Goal: Task Accomplishment & Management: Use online tool/utility

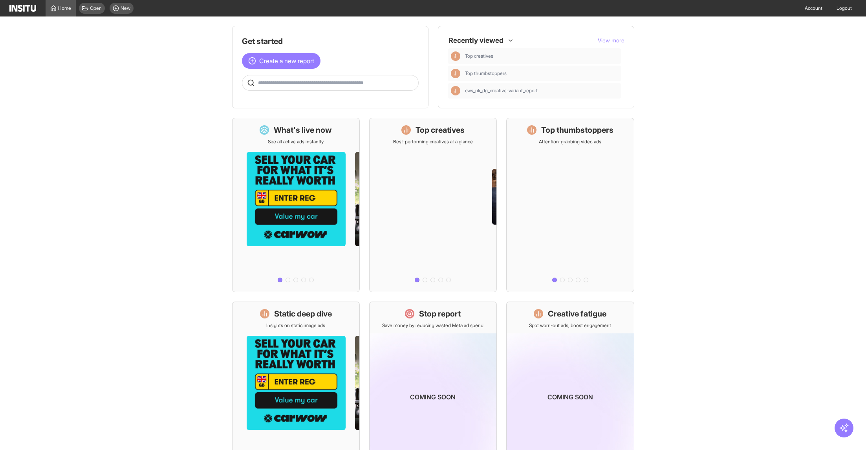
click at [166, 296] on main "Get started Create a new report Ask questions like: Which campaigns had the hig…" at bounding box center [433, 233] width 866 height 434
click at [610, 37] on button "View more" at bounding box center [611, 41] width 27 height 8
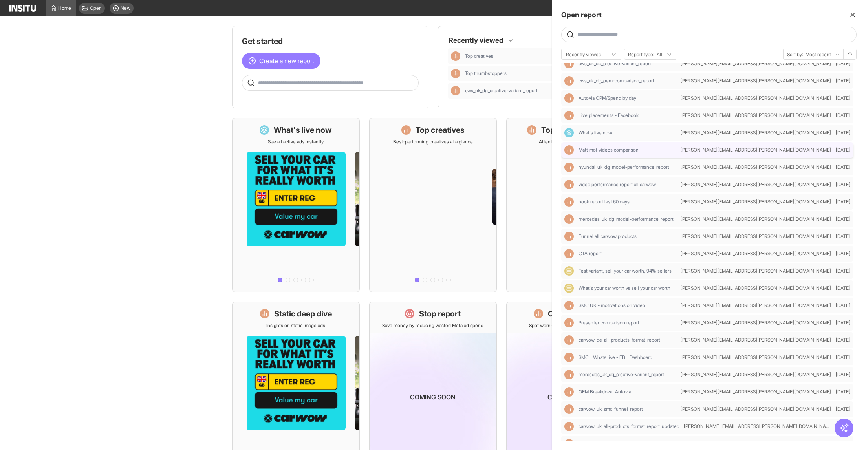
scroll to position [63, 0]
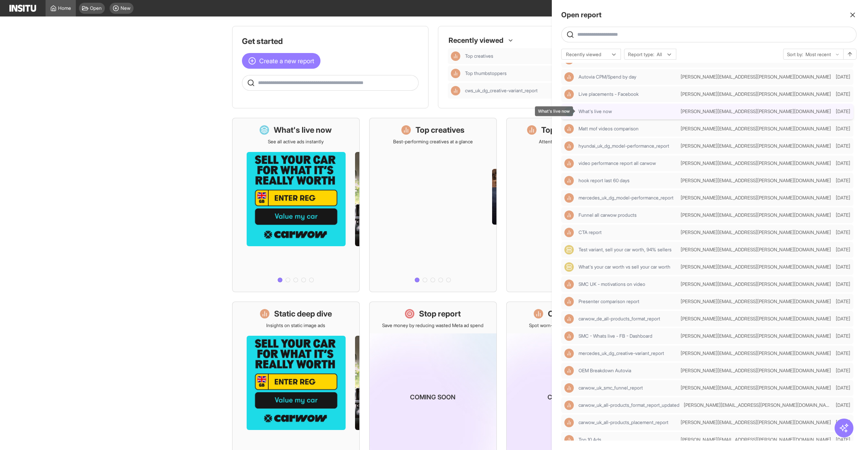
click at [632, 112] on div "What's live now" at bounding box center [628, 111] width 99 height 6
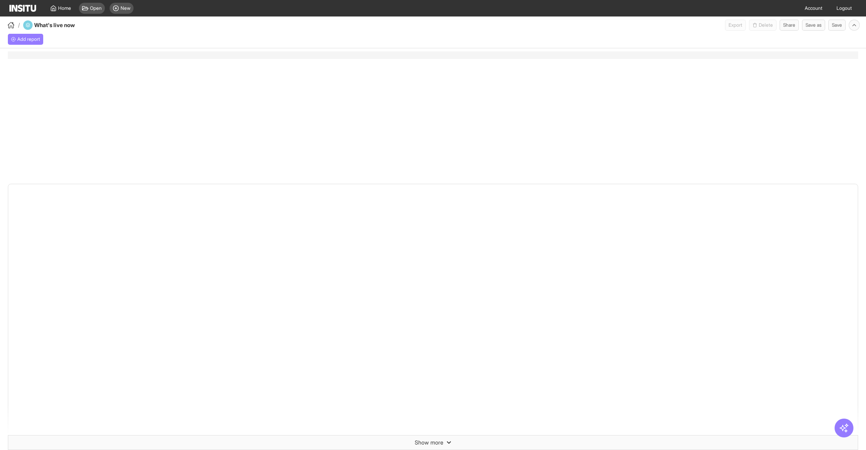
select select "**"
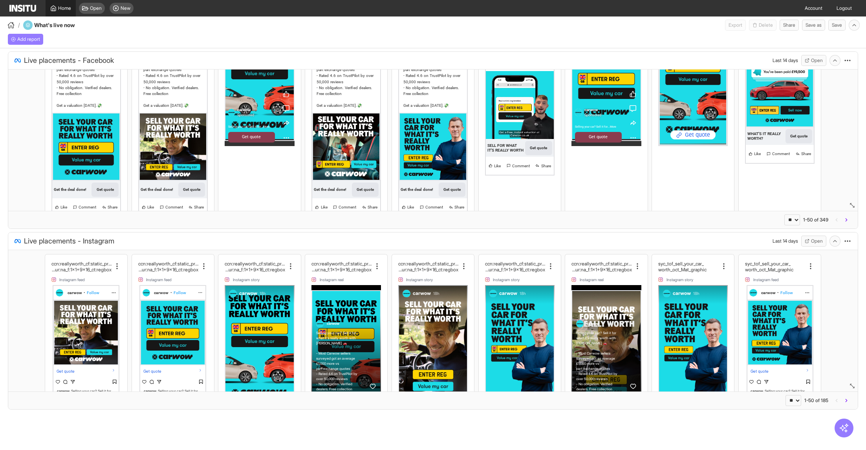
click at [63, 9] on span "Home" at bounding box center [64, 8] width 13 height 6
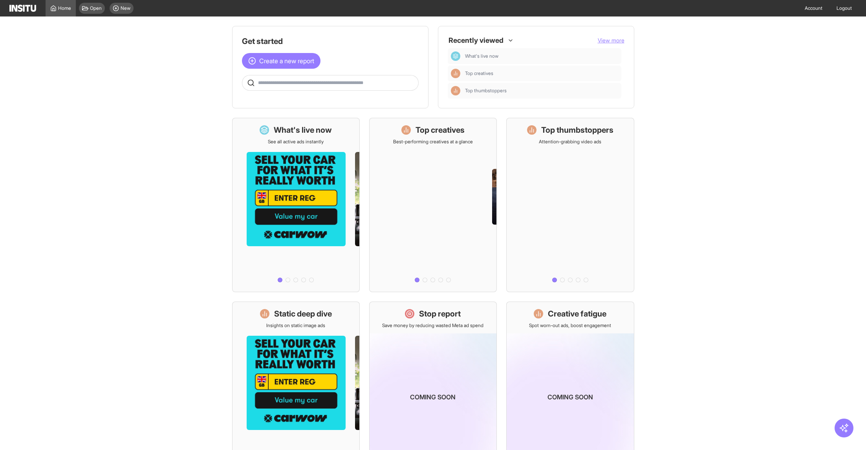
click at [612, 42] on span "View more" at bounding box center [611, 40] width 27 height 7
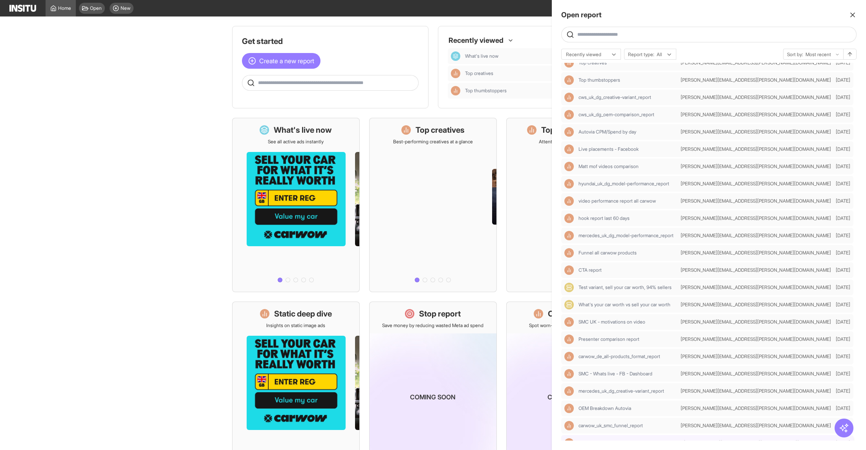
scroll to position [26, 0]
click at [627, 167] on span "Matt mof videos comparison" at bounding box center [609, 165] width 60 height 6
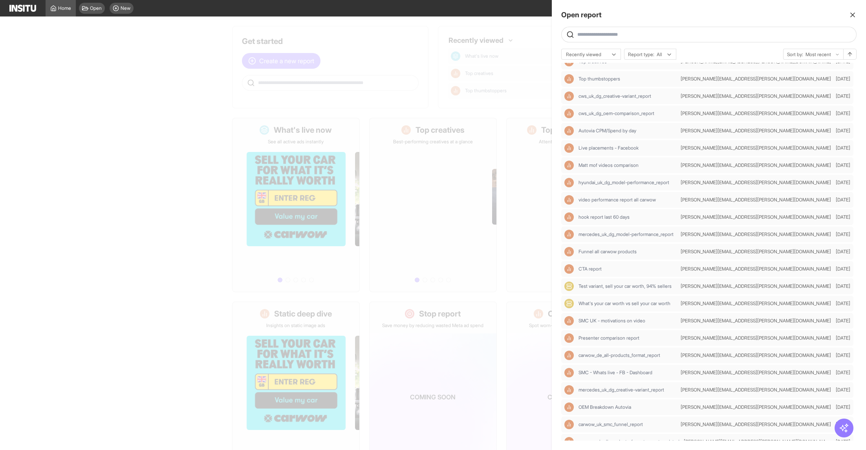
select select "**"
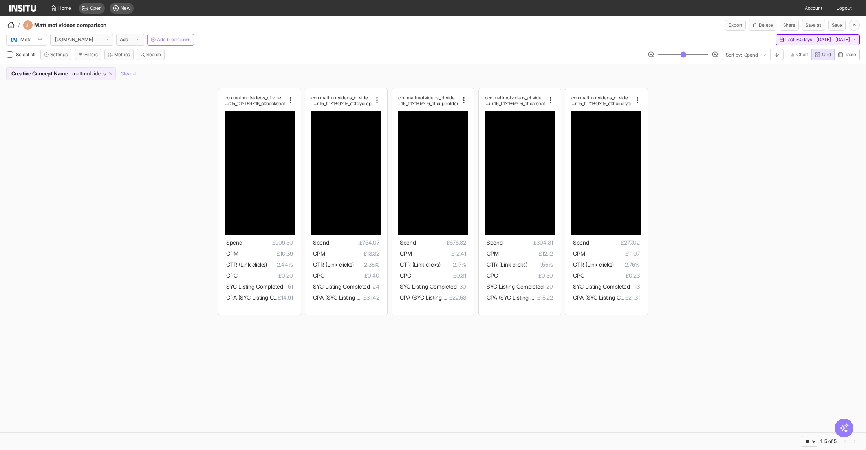
click at [822, 34] on button "Last 30 days - [DATE] - [DATE] [DATE] - [DATE]" at bounding box center [818, 39] width 84 height 11
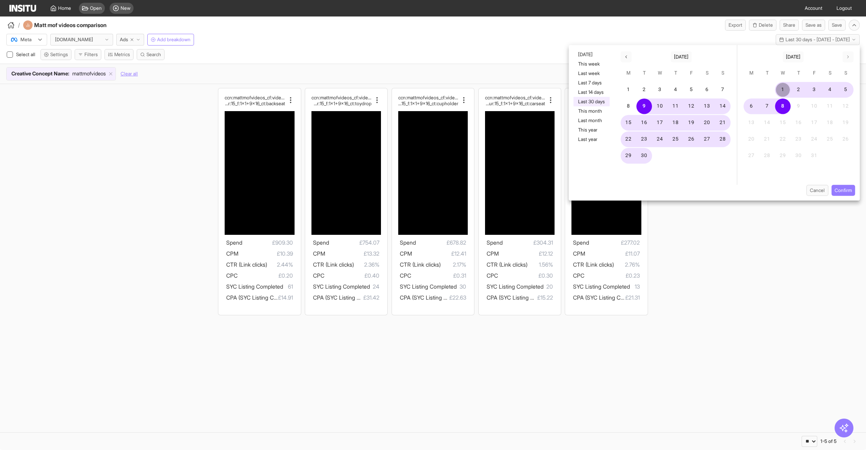
click at [786, 87] on button "1" at bounding box center [783, 90] width 16 height 16
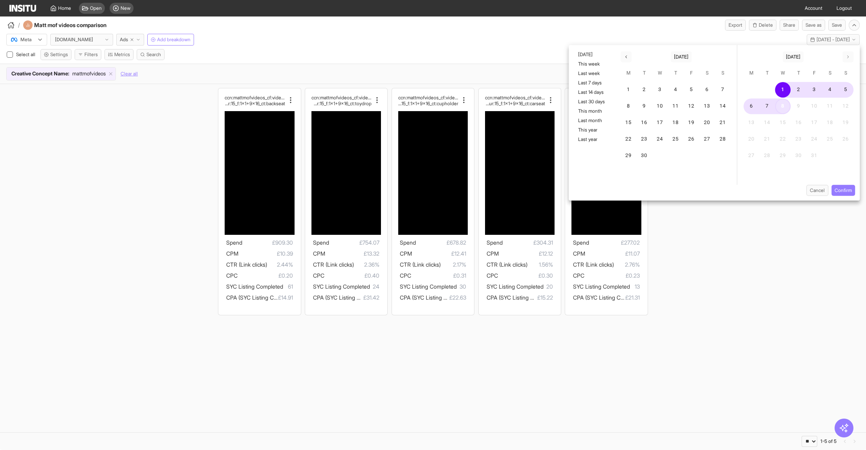
click at [786, 108] on button "8" at bounding box center [783, 107] width 16 height 16
click at [852, 191] on button "Confirm" at bounding box center [844, 190] width 24 height 11
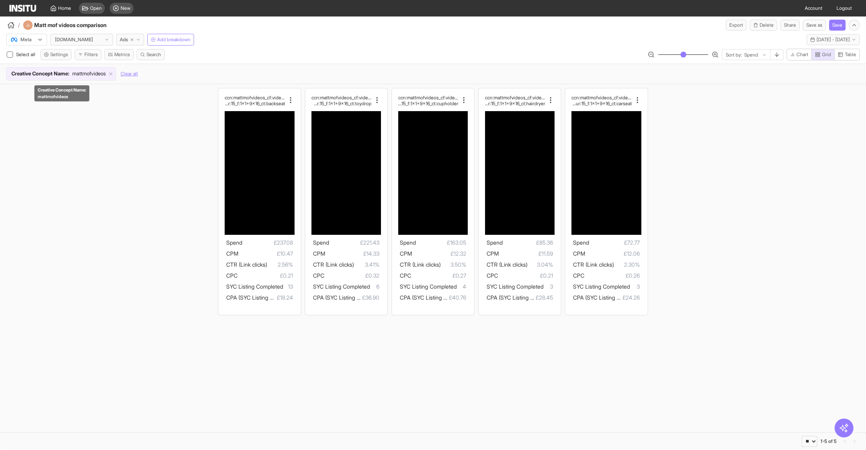
click at [87, 75] on span "mattmofvideos" at bounding box center [88, 74] width 33 height 8
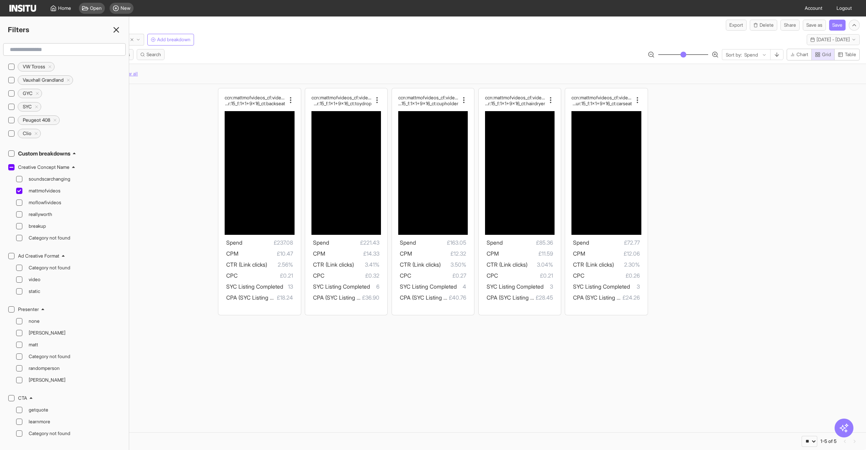
scroll to position [508, 0]
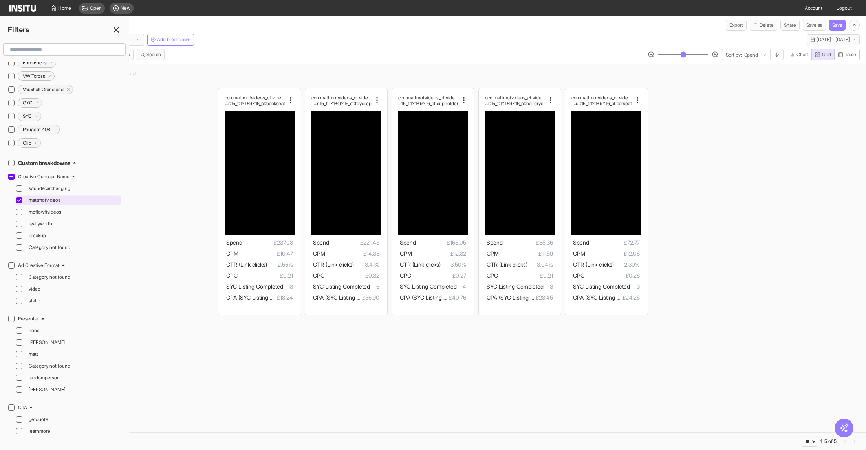
click at [18, 199] on icon at bounding box center [19, 200] width 4 height 3
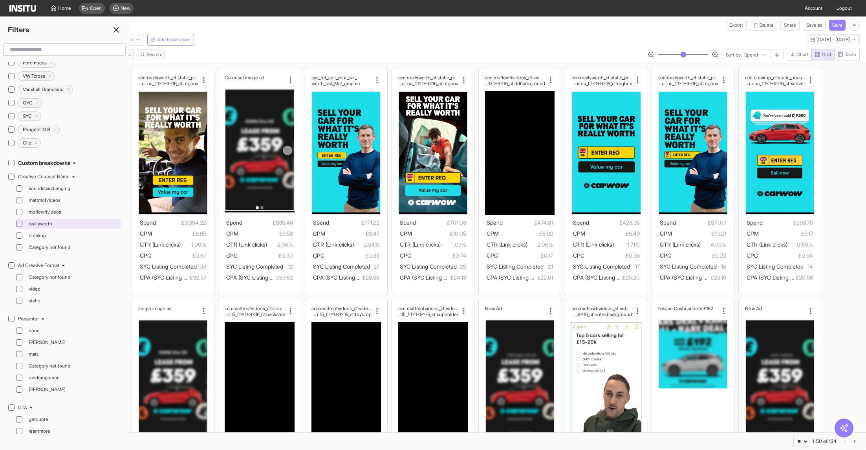
click at [19, 222] on icon at bounding box center [19, 224] width 4 height 4
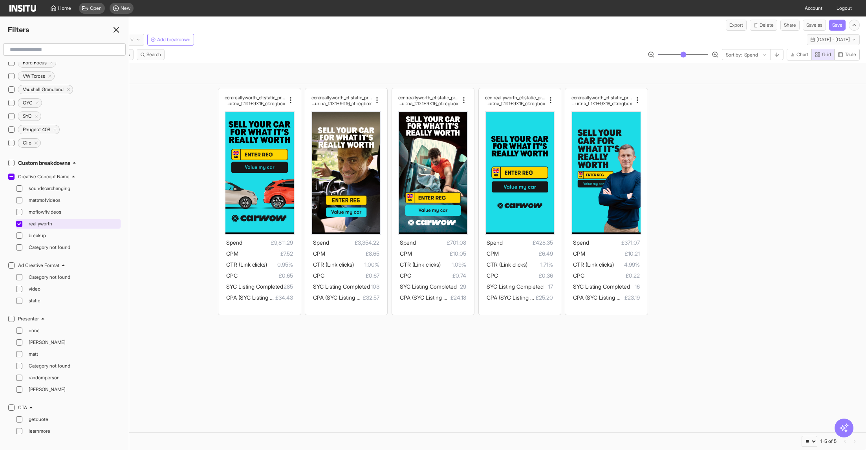
click at [21, 222] on icon at bounding box center [19, 224] width 4 height 4
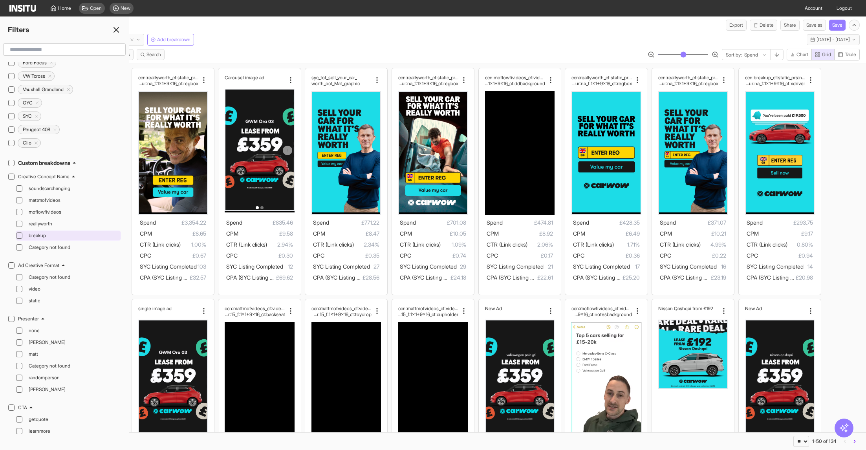
click at [20, 234] on icon at bounding box center [19, 236] width 4 height 4
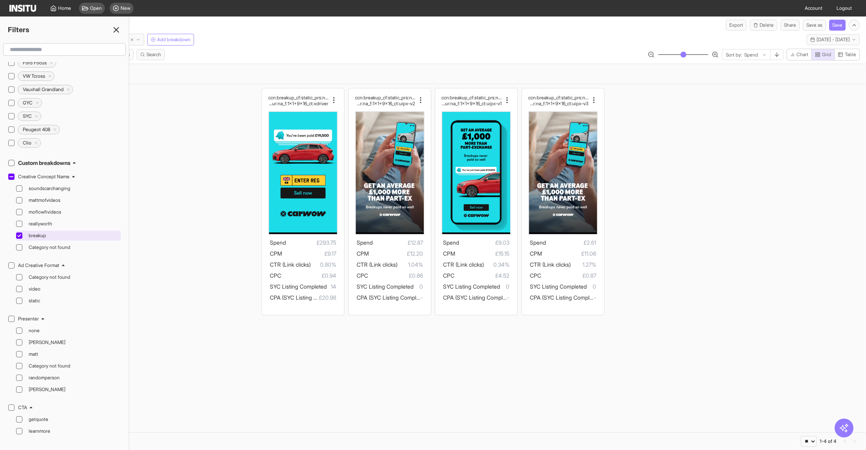
click at [19, 234] on icon at bounding box center [19, 236] width 4 height 4
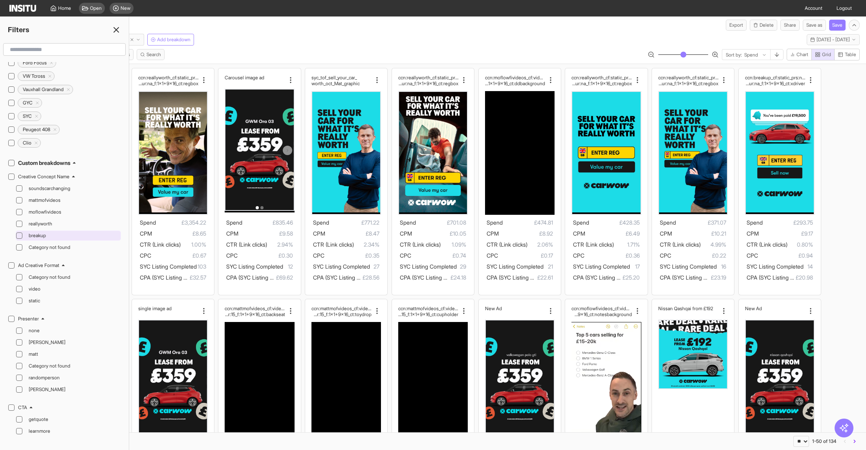
click at [19, 234] on icon at bounding box center [19, 236] width 4 height 4
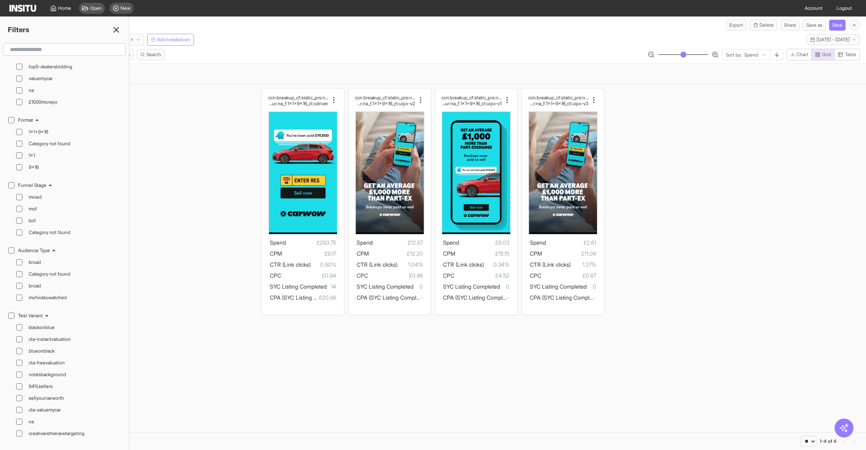
scroll to position [1082, 0]
click at [21, 210] on icon at bounding box center [19, 212] width 4 height 4
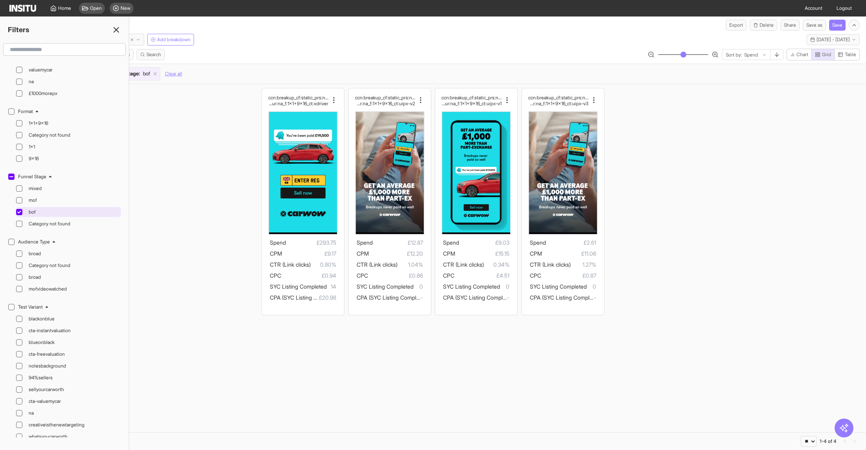
click at [19, 210] on icon at bounding box center [19, 212] width 4 height 4
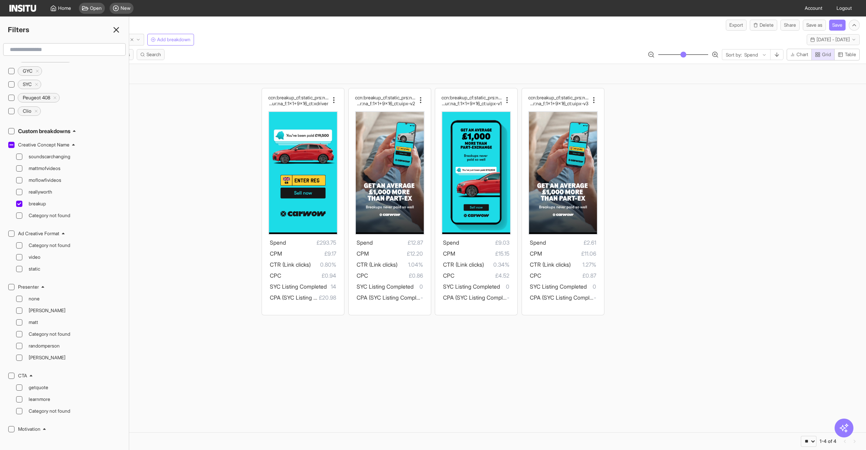
scroll to position [540, 0]
click at [18, 190] on icon at bounding box center [19, 192] width 4 height 4
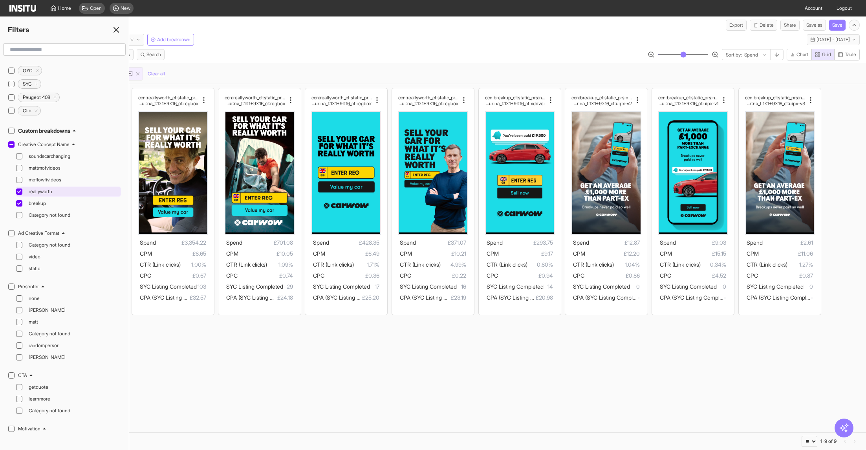
click at [17, 190] on icon at bounding box center [19, 192] width 4 height 4
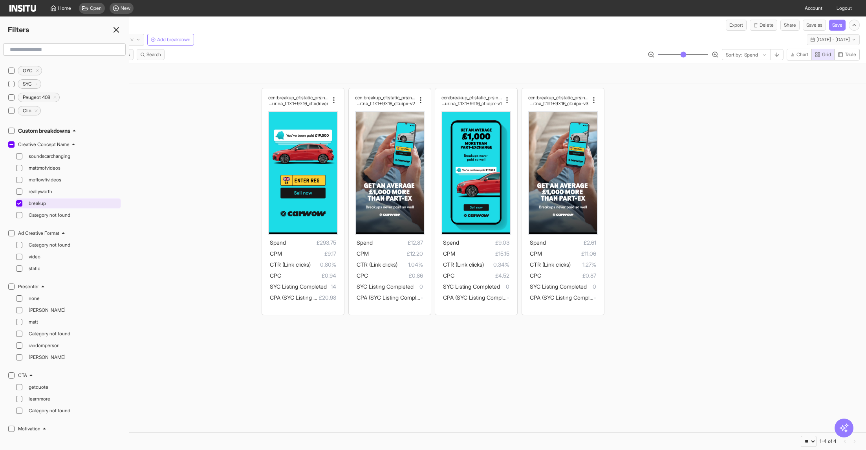
click at [19, 202] on icon at bounding box center [19, 204] width 4 height 4
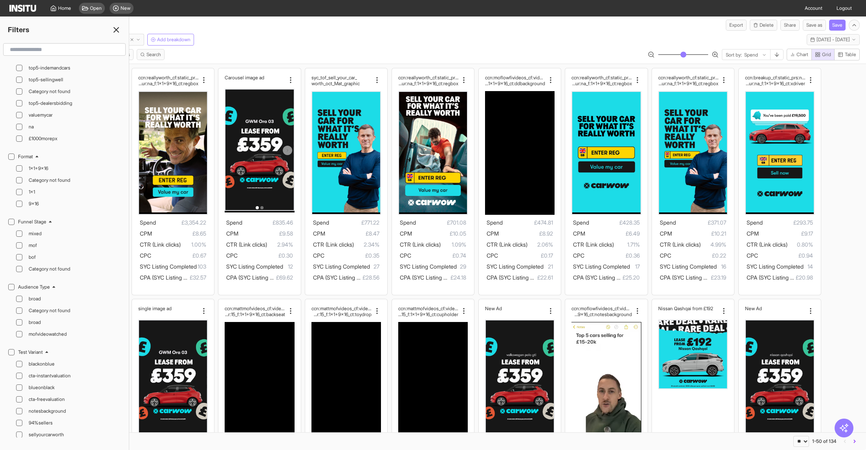
scroll to position [1037, 0]
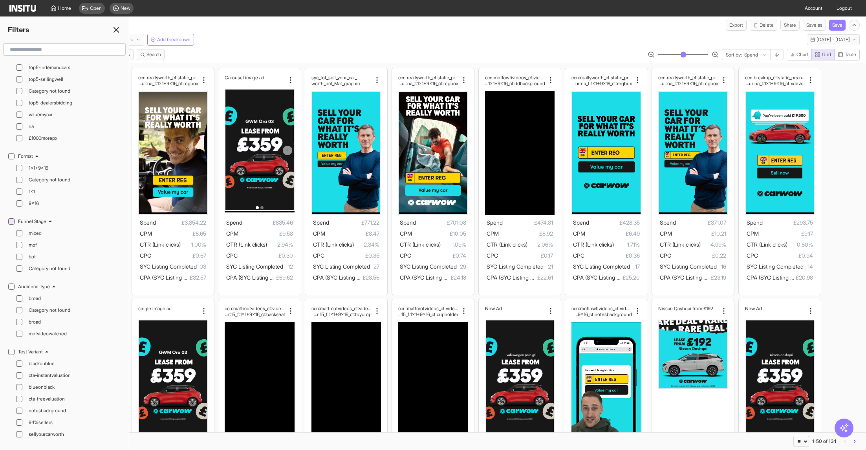
click at [12, 220] on icon at bounding box center [11, 221] width 4 height 3
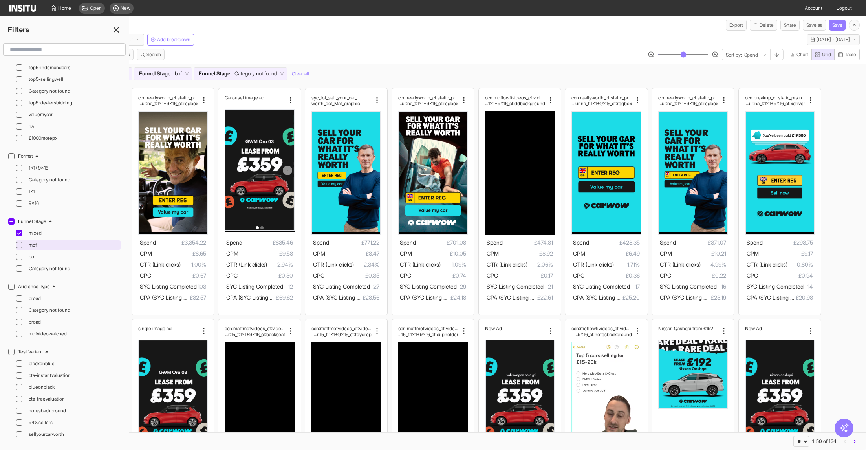
click at [21, 242] on div at bounding box center [19, 245] width 6 height 6
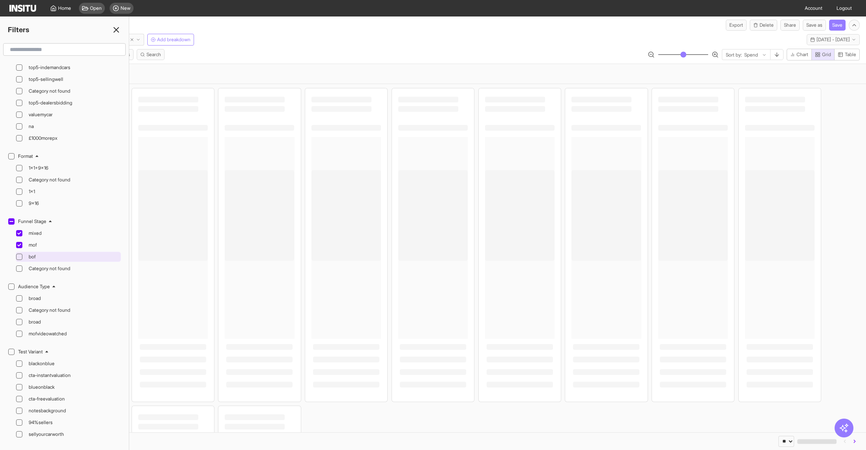
click at [18, 255] on icon at bounding box center [19, 257] width 4 height 4
click at [20, 267] on icon at bounding box center [19, 269] width 4 height 4
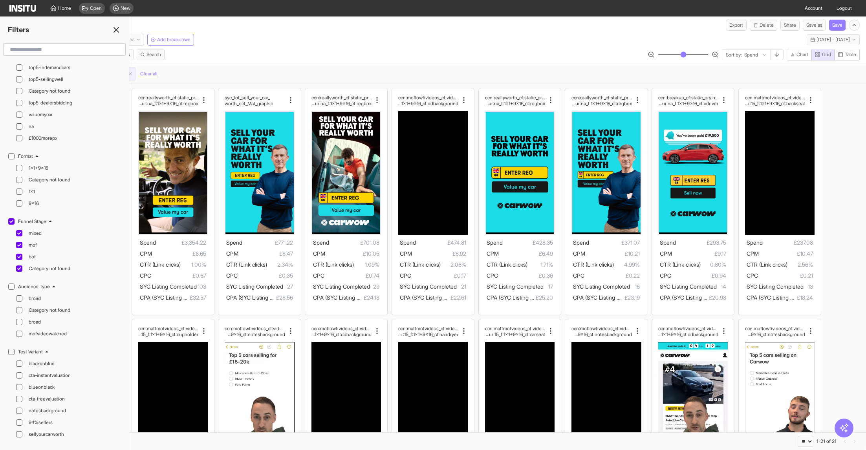
click at [240, 60] on div "Select all Settings Filters Metrics Search Sort by: Spend Chart Grid Table" at bounding box center [433, 56] width 866 height 15
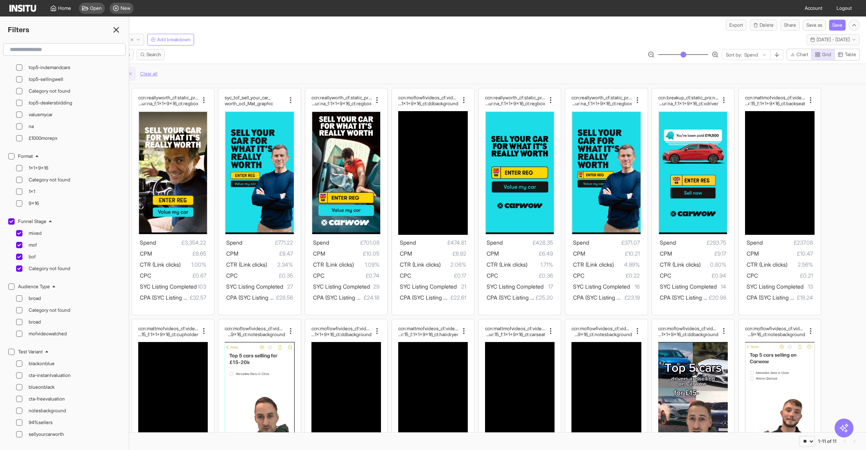
click at [114, 30] on icon at bounding box center [116, 29] width 9 height 9
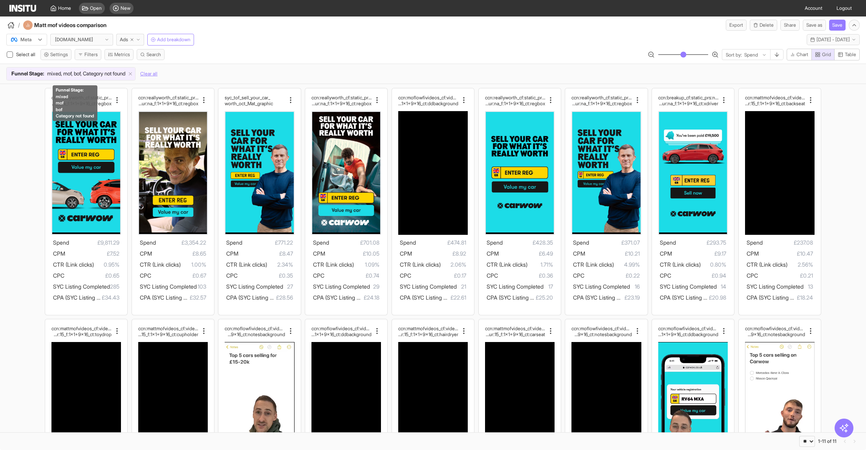
click at [79, 75] on span "mixed, mof, bof, Category not found" at bounding box center [86, 74] width 78 height 8
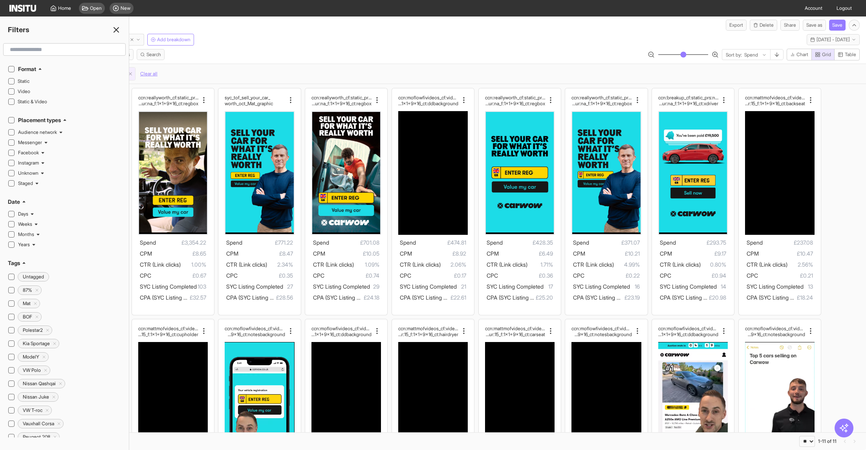
click at [462, 42] on div "Meta [DOMAIN_NAME] Ads Add breakdown [DATE] - [DATE] [DATE] - [DATE]" at bounding box center [433, 38] width 866 height 15
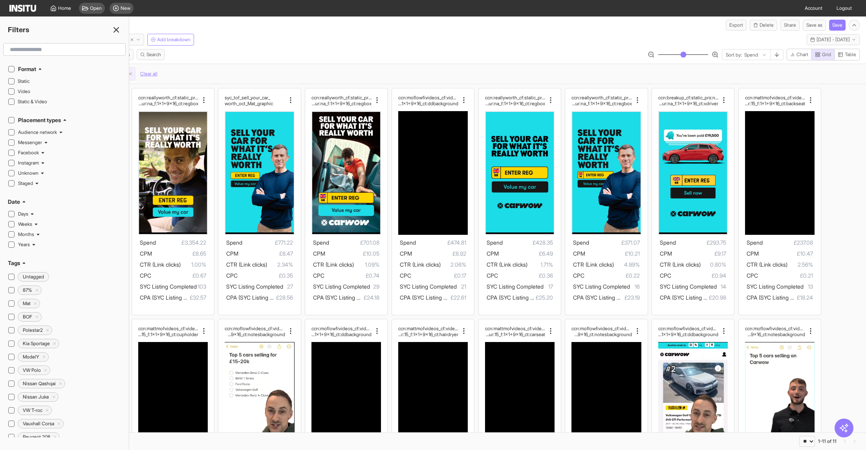
click at [432, 68] on div "Funnel Stage : mixed, mof, bof, Category not found Clear all" at bounding box center [433, 73] width 854 height 13
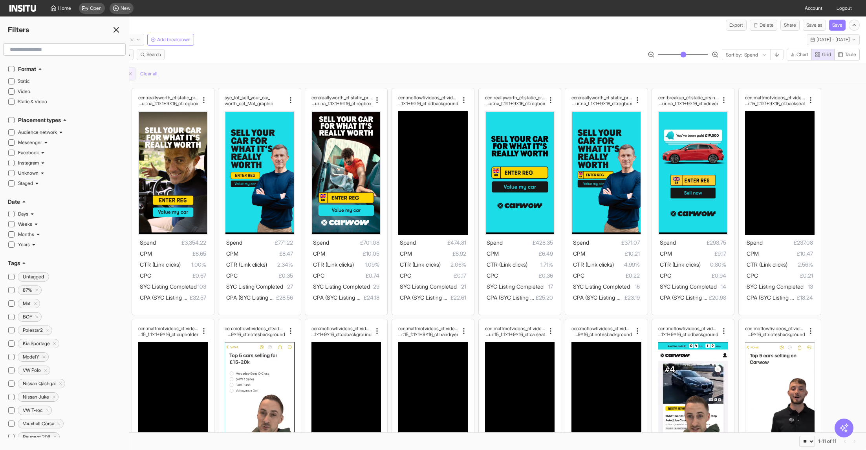
click at [119, 31] on icon at bounding box center [116, 29] width 9 height 9
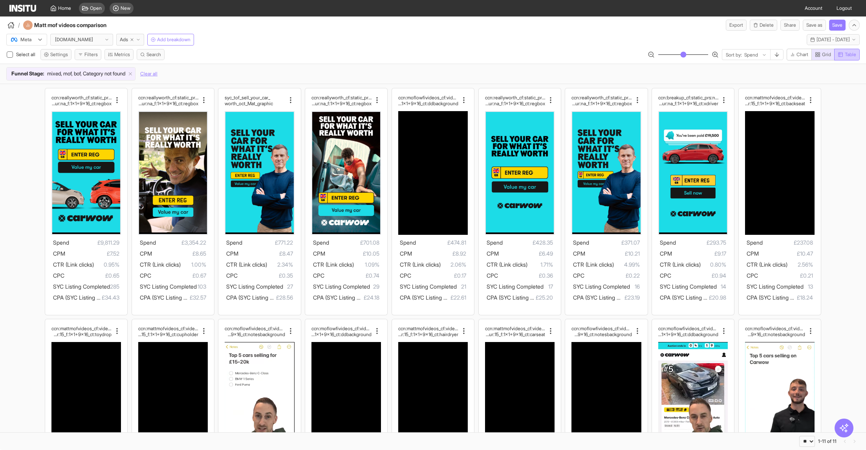
click at [850, 55] on span "Table" at bounding box center [850, 54] width 11 height 6
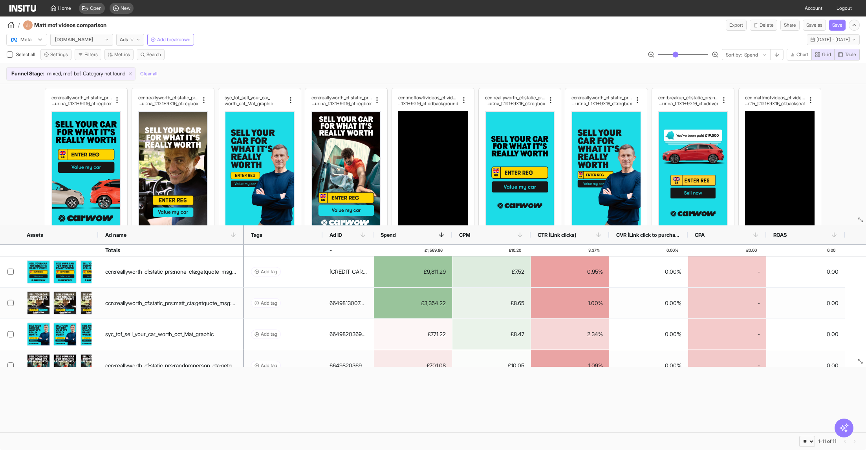
drag, startPoint x: 148, startPoint y: 230, endPoint x: 243, endPoint y: 239, distance: 95.1
click at [243, 239] on div at bounding box center [243, 234] width 3 height 19
click at [178, 39] on span "Add breakdown" at bounding box center [173, 40] width 33 height 6
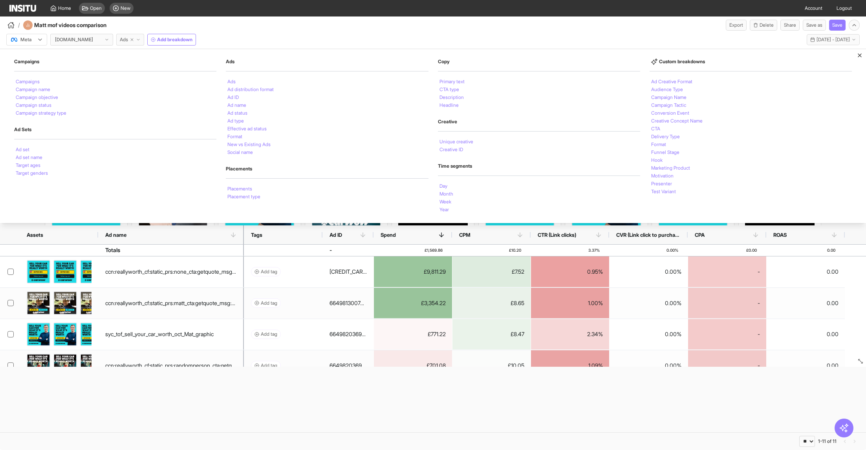
click at [123, 38] on span "Ads" at bounding box center [124, 40] width 8 height 6
click at [133, 39] on icon "button" at bounding box center [132, 39] width 5 height 5
select select "**"
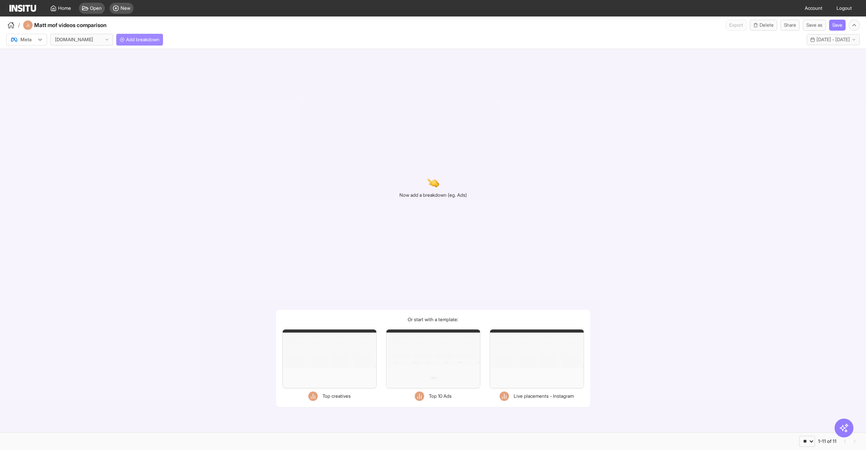
click at [135, 40] on span "Add breakdown" at bounding box center [142, 40] width 33 height 6
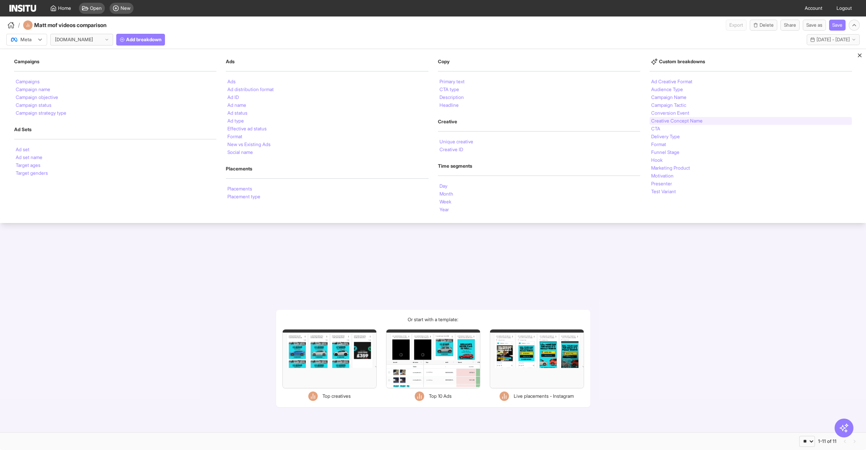
click at [673, 123] on li "Creative Concept Name" at bounding box center [676, 121] width 51 height 5
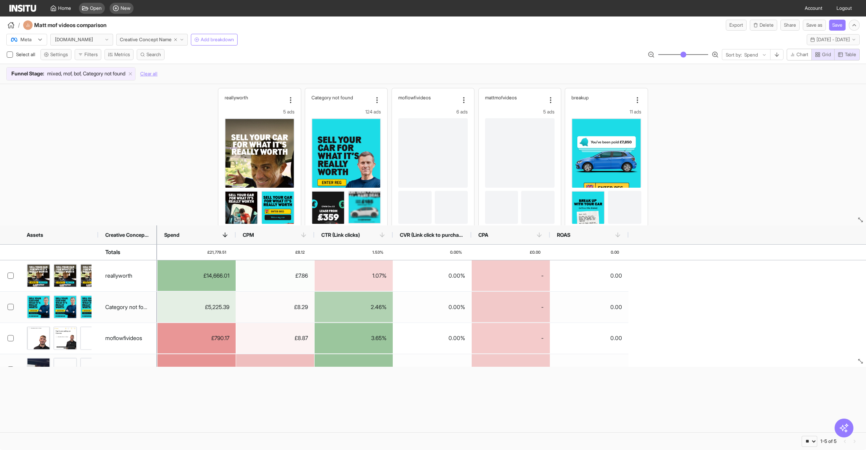
click at [130, 76] on span "Funnel Stage : mixed, mof, bof, Category not found" at bounding box center [68, 74] width 123 height 8
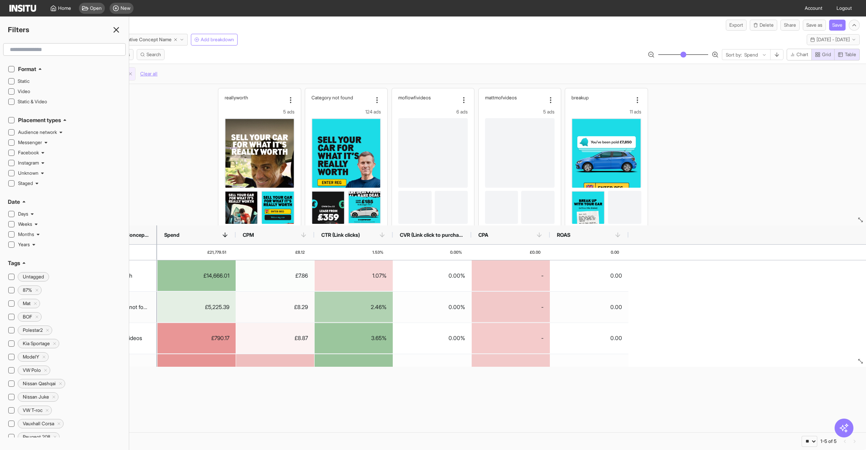
click at [224, 72] on div "Funnel Stage : mixed, mof, bof, Category not found Clear all" at bounding box center [433, 73] width 854 height 13
click at [115, 27] on icon at bounding box center [116, 29] width 9 height 9
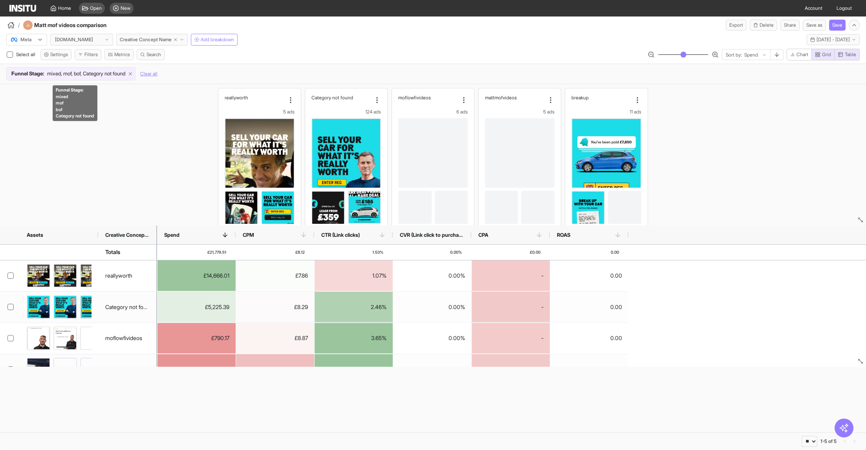
click at [132, 73] on line at bounding box center [130, 74] width 3 height 3
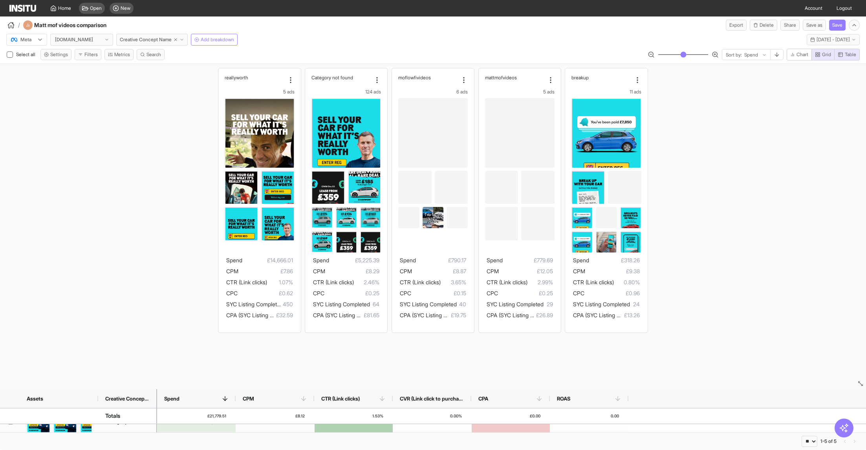
drag, startPoint x: 862, startPoint y: 200, endPoint x: 864, endPoint y: 408, distance: 208.6
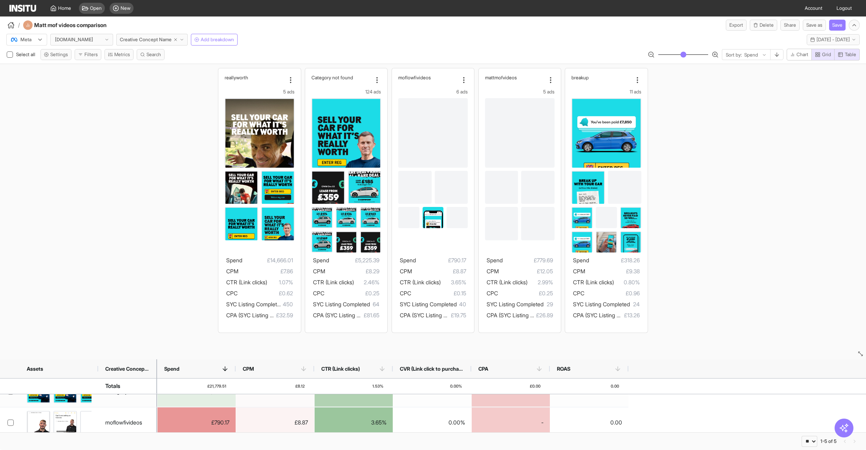
drag, startPoint x: 861, startPoint y: 407, endPoint x: 865, endPoint y: 353, distance: 53.6
click at [159, 38] on span "Creative Concept Name" at bounding box center [146, 40] width 52 height 6
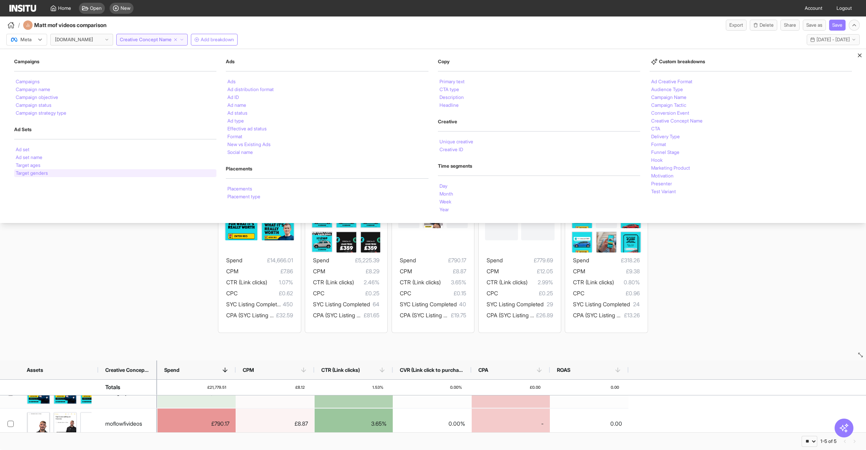
click at [44, 175] on li "Target genders" at bounding box center [32, 173] width 32 height 5
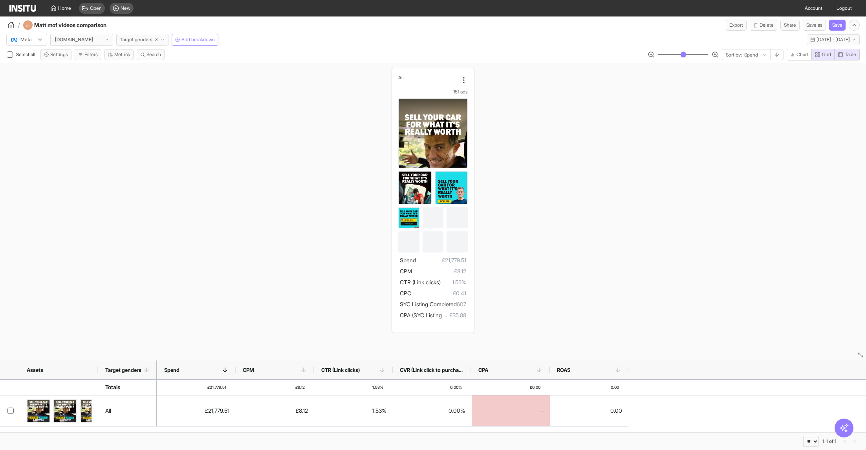
click at [140, 38] on span "Target genders" at bounding box center [136, 40] width 33 height 6
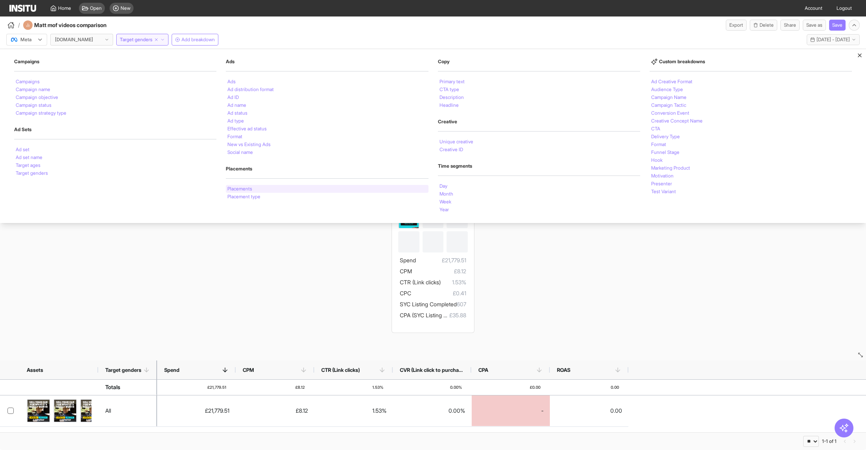
click at [252, 188] on li "Placements" at bounding box center [239, 189] width 25 height 5
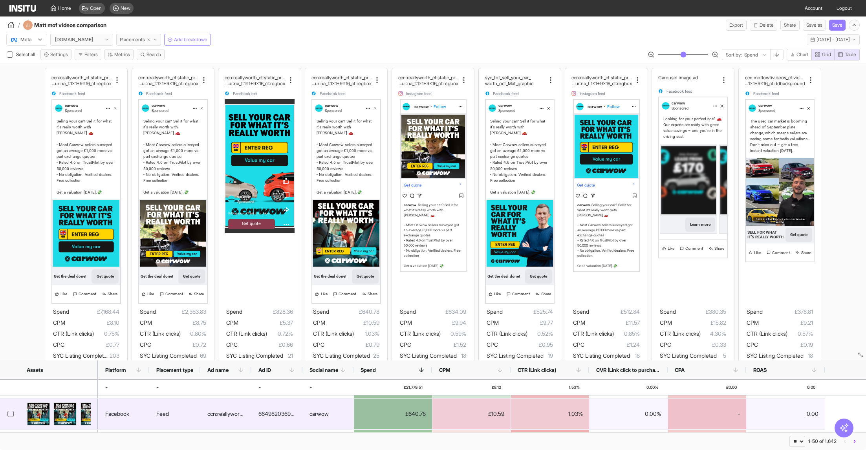
scroll to position [120, 0]
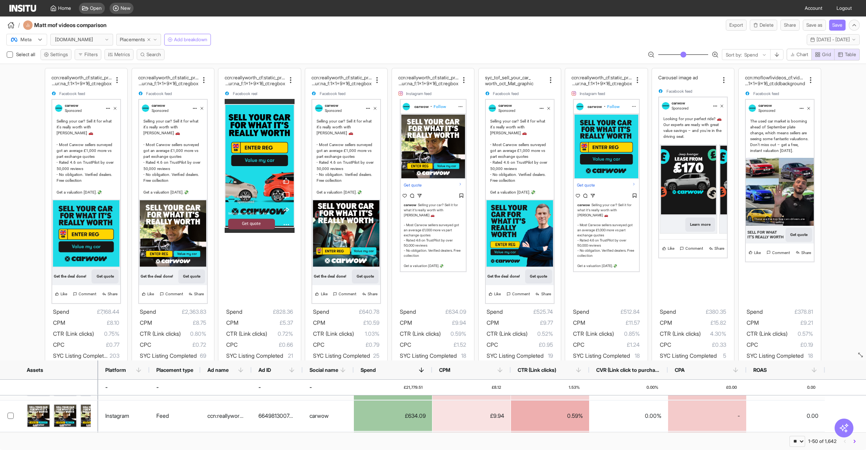
drag, startPoint x: 848, startPoint y: 57, endPoint x: 846, endPoint y: 98, distance: 40.9
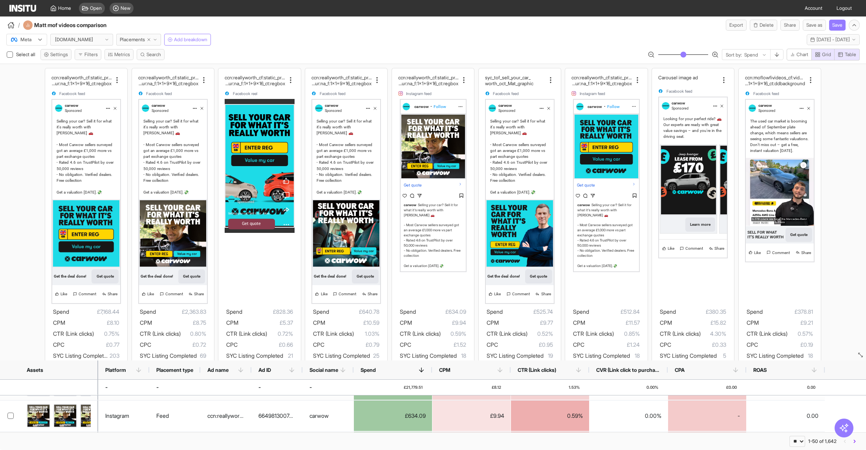
click at [846, 98] on div "Meta [DOMAIN_NAME] Placements Add breakdown [DATE] - [DATE] [DATE] - [DATE] Sel…" at bounding box center [433, 241] width 866 height 420
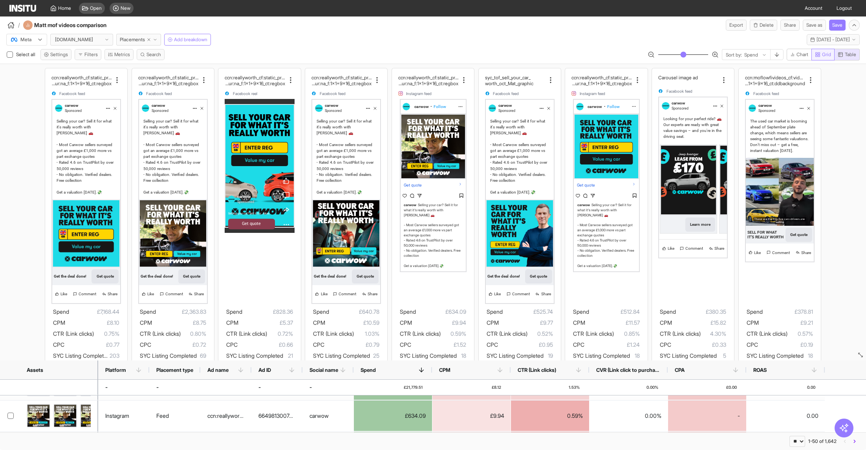
click at [818, 52] on icon "button" at bounding box center [817, 54] width 5 height 5
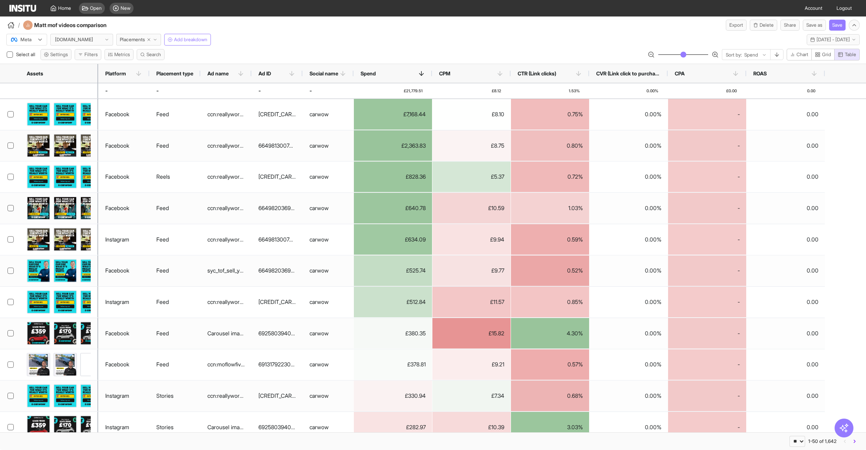
scroll to position [13, 0]
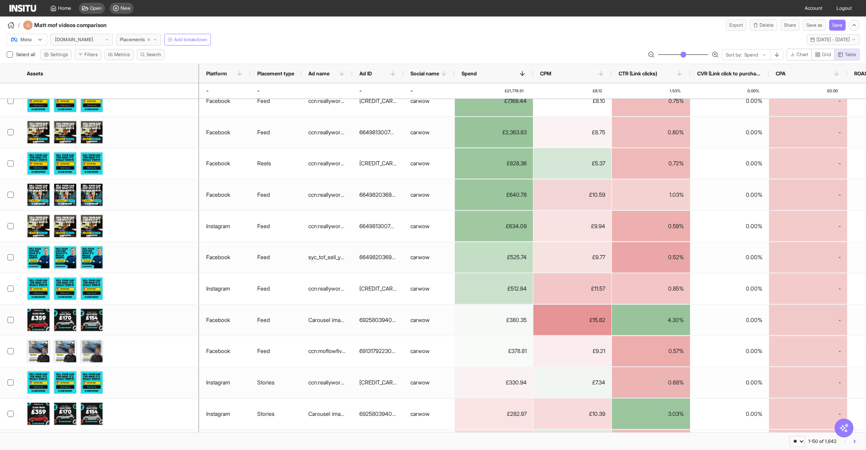
drag, startPoint x: 96, startPoint y: 71, endPoint x: 201, endPoint y: 66, distance: 104.6
click at [200, 66] on div at bounding box center [199, 73] width 3 height 19
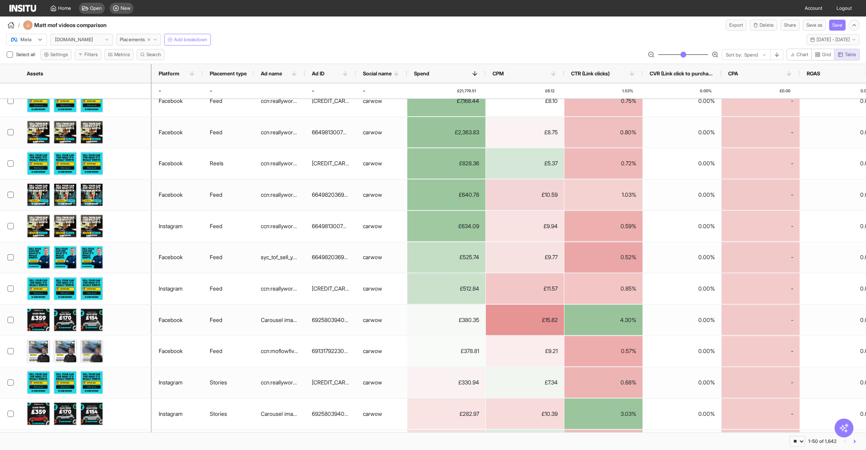
drag, startPoint x: 201, startPoint y: 66, endPoint x: 140, endPoint y: 67, distance: 60.9
click at [150, 67] on div at bounding box center [151, 73] width 3 height 19
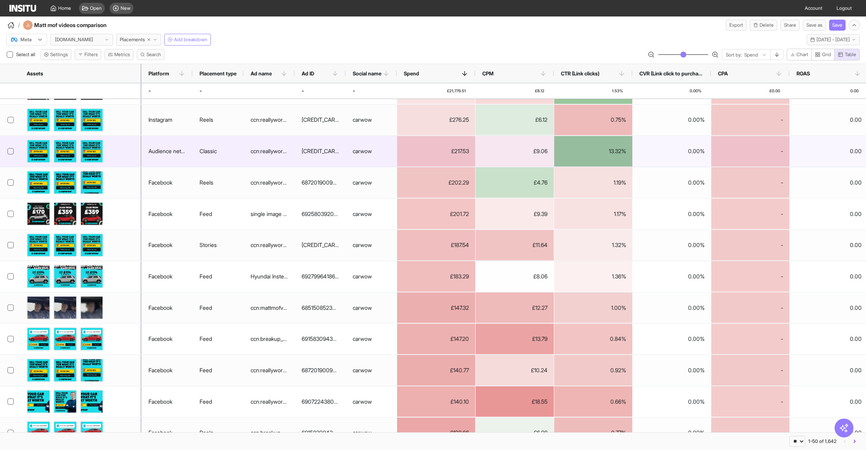
scroll to position [635, 0]
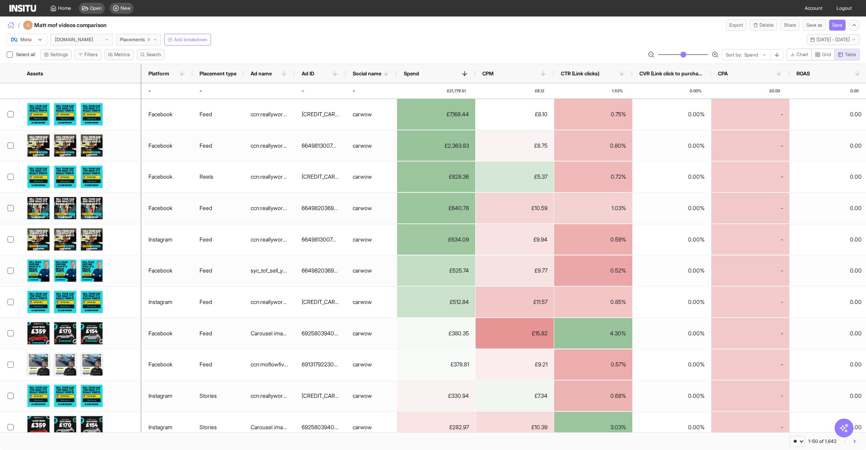
click at [11, 26] on icon "button" at bounding box center [10, 25] width 7 height 7
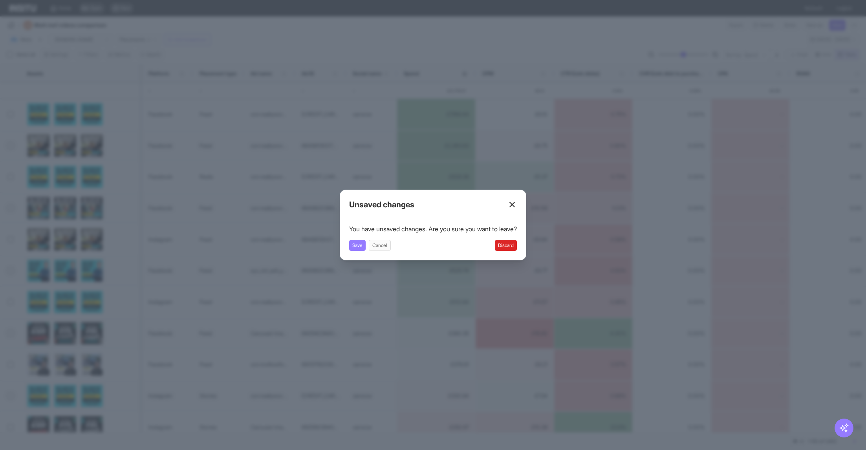
click at [510, 244] on button "Discard" at bounding box center [506, 245] width 22 height 11
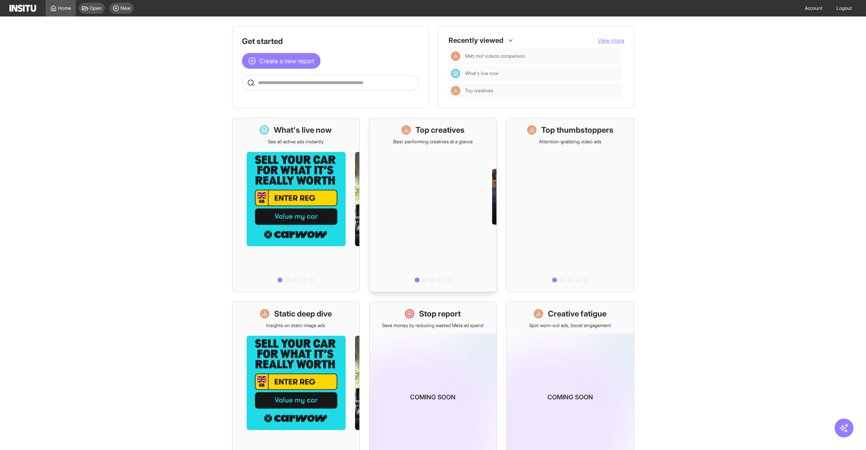
click at [471, 163] on div at bounding box center [433, 215] width 127 height 141
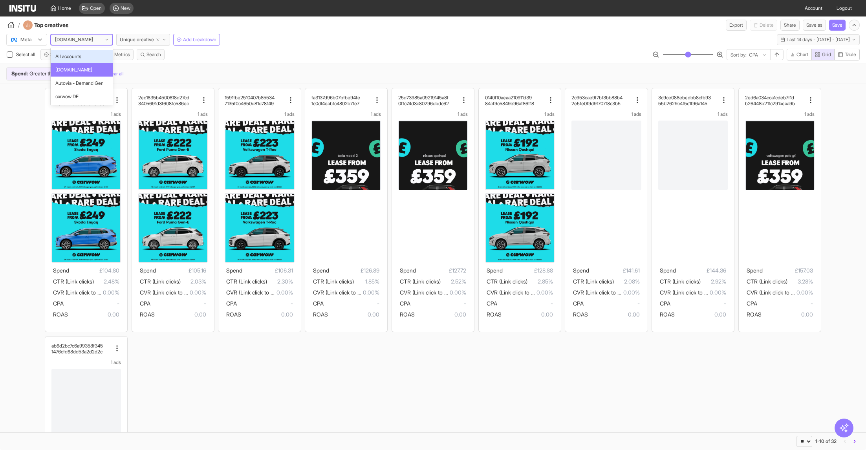
click at [80, 41] on div at bounding box center [74, 40] width 40 height 8
click at [77, 97] on span "carwow DE" at bounding box center [66, 96] width 23 height 7
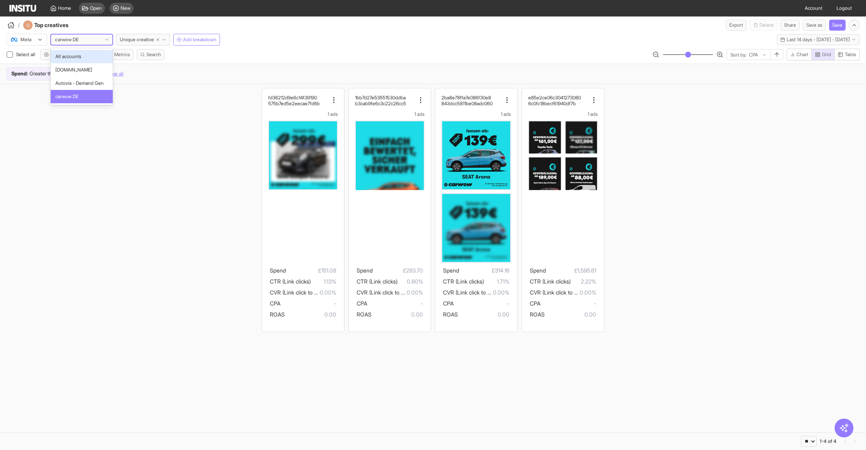
click at [86, 37] on div "carwow DE" at bounding box center [82, 39] width 62 height 11
click at [95, 86] on span "Autovia - Demand Gen" at bounding box center [79, 83] width 48 height 7
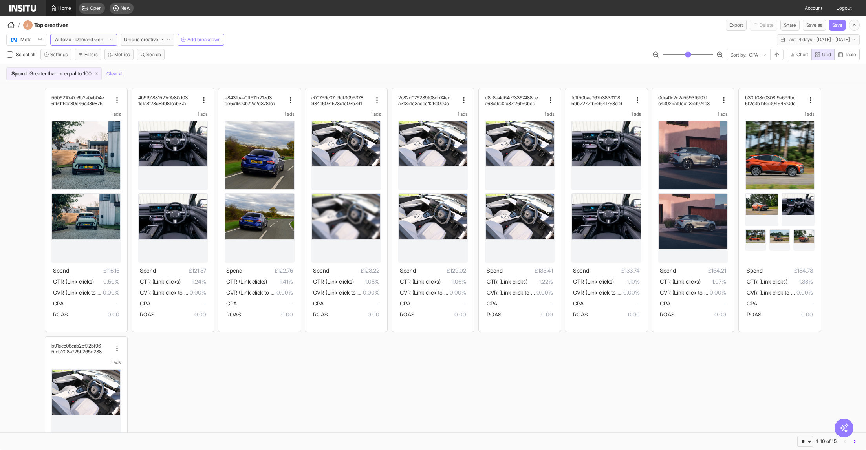
click at [63, 7] on span "Home" at bounding box center [64, 8] width 13 height 6
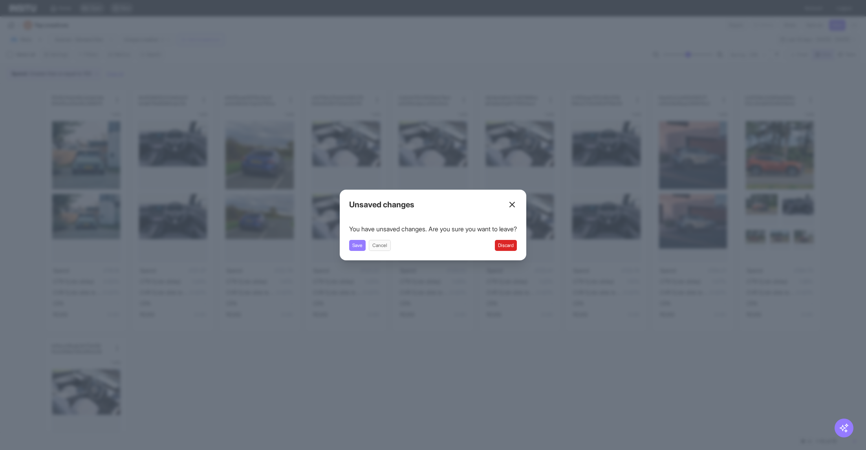
click at [517, 249] on button "Discard" at bounding box center [506, 245] width 22 height 11
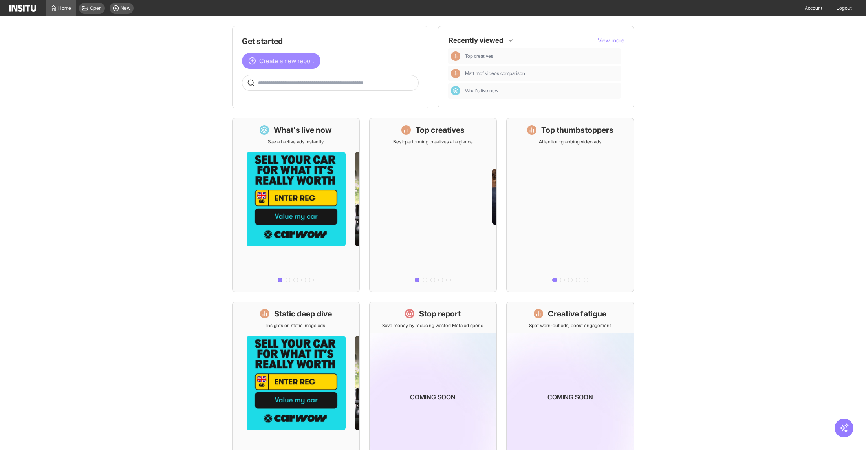
click at [271, 62] on span "Create a new report" at bounding box center [286, 60] width 55 height 9
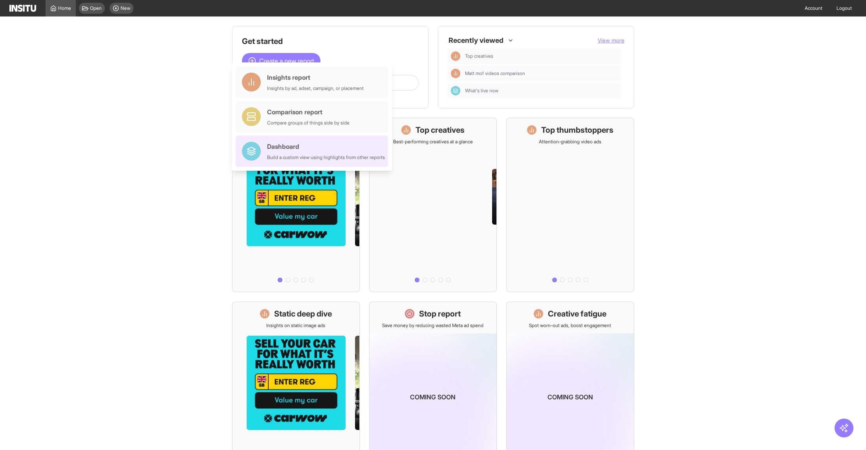
click at [286, 158] on div "Build a custom view using highlights from other reports" at bounding box center [326, 157] width 118 height 6
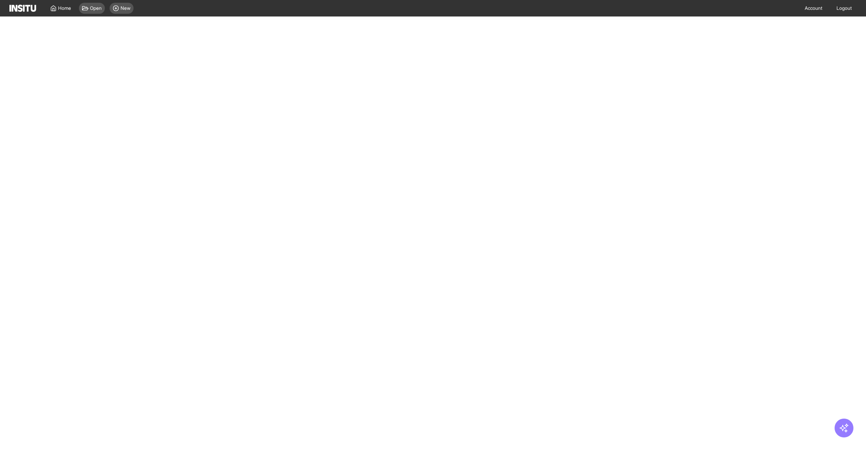
select select "**"
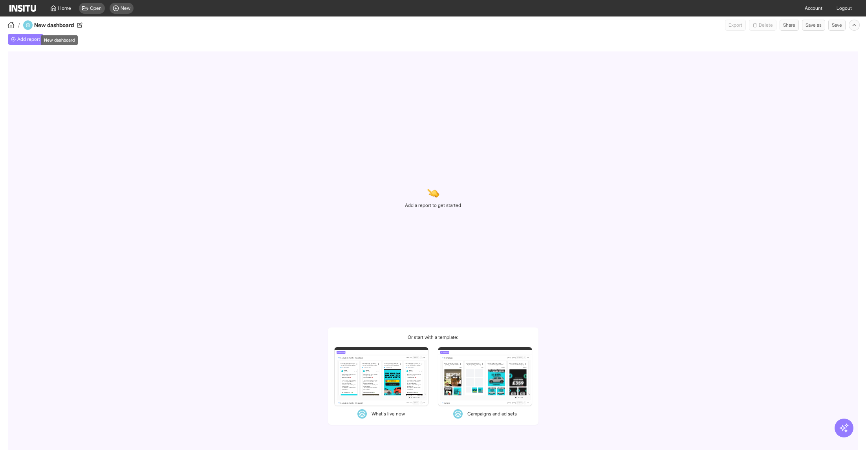
click at [54, 26] on h4 "New dashboard" at bounding box center [64, 25] width 61 height 8
click at [210, 41] on div "Add report" at bounding box center [433, 40] width 866 height 18
click at [245, 60] on div "Add a report to get started Or start with a template: Add report Live placement…" at bounding box center [433, 250] width 850 height 399
click at [90, 7] on span "Open" at bounding box center [96, 8] width 12 height 6
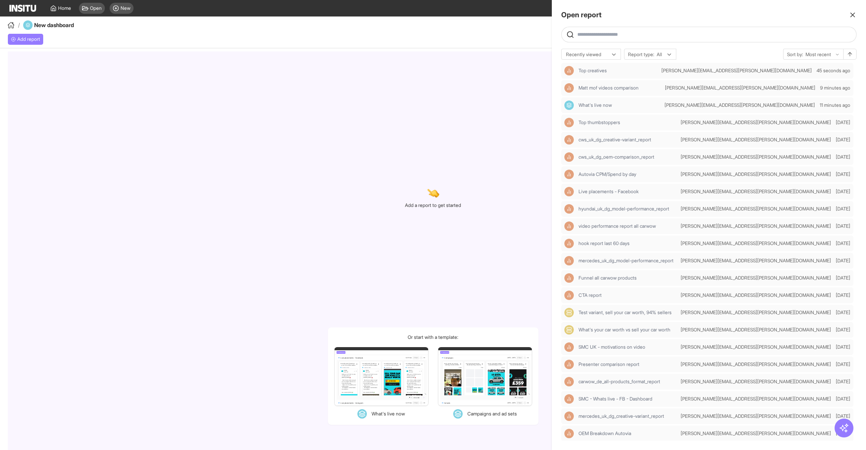
click at [335, 37] on div at bounding box center [433, 225] width 866 height 450
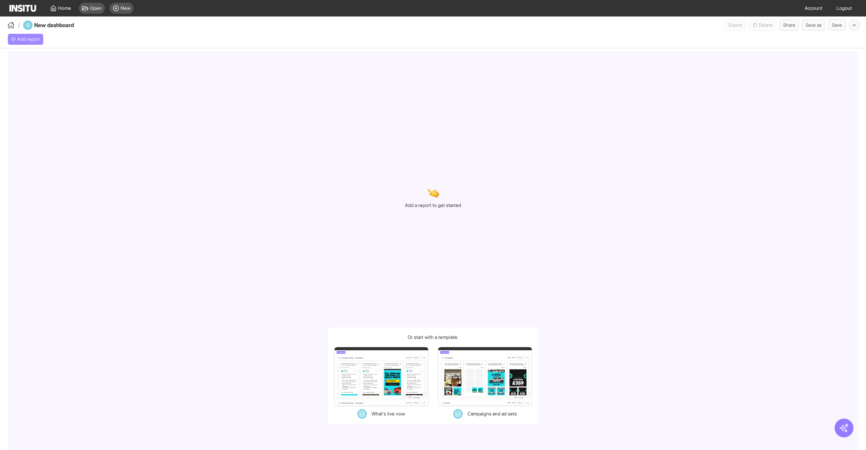
click at [31, 40] on span "Add report" at bounding box center [28, 39] width 23 height 6
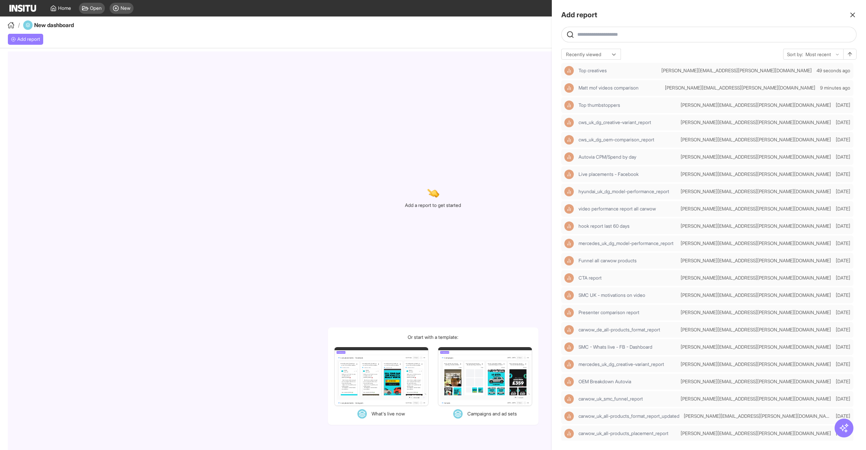
click at [615, 36] on input "text" at bounding box center [715, 34] width 276 height 6
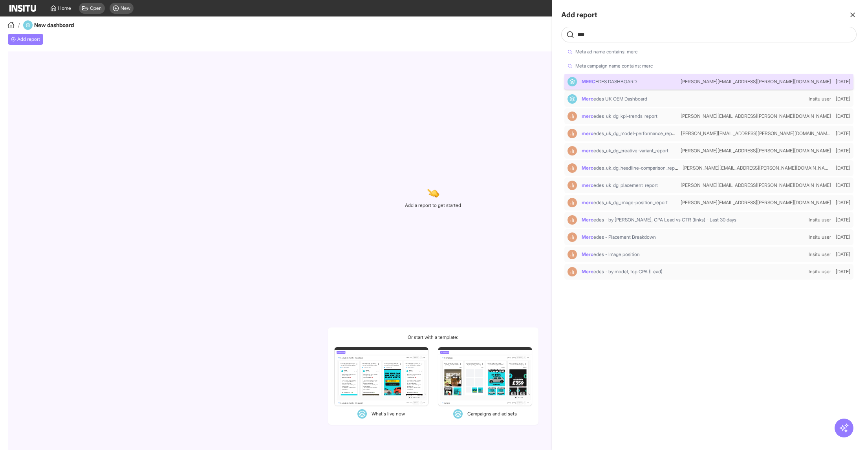
type input "****"
click at [625, 77] on div "MERC EDES DASHBOARD" at bounding box center [623, 81] width 110 height 9
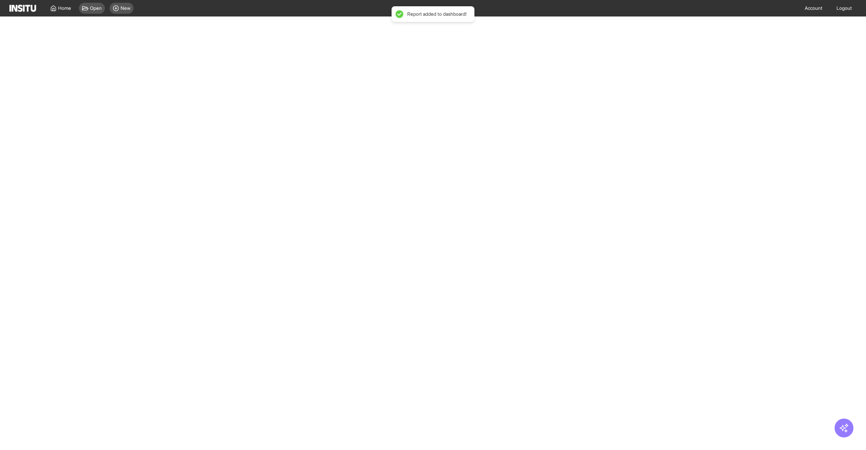
select select "**"
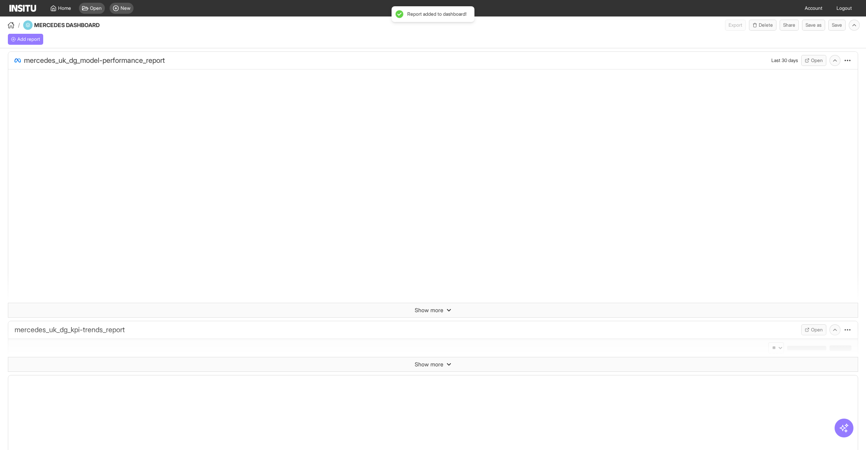
select select "**"
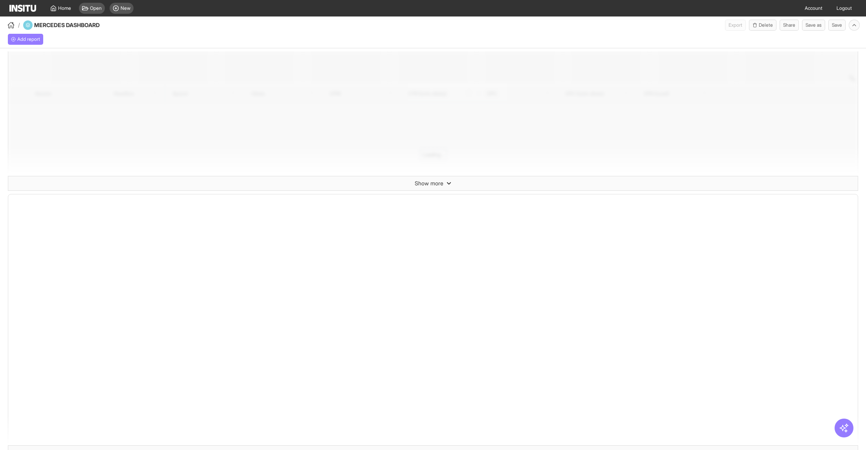
select select "**"
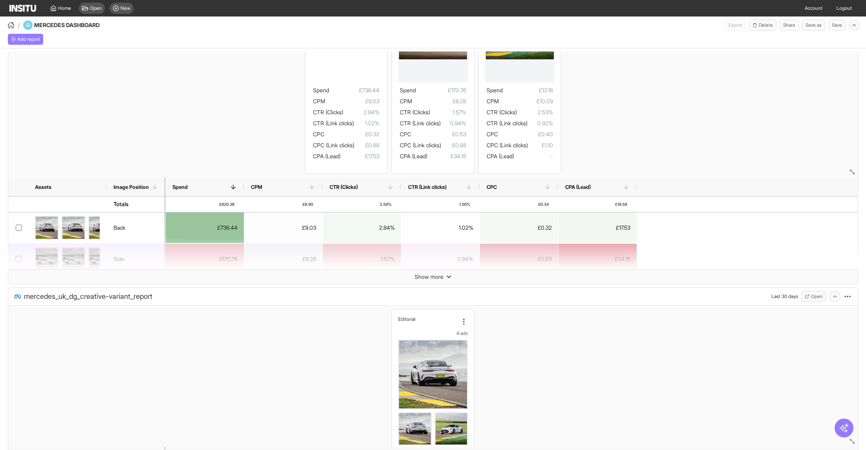
scroll to position [1021, 0]
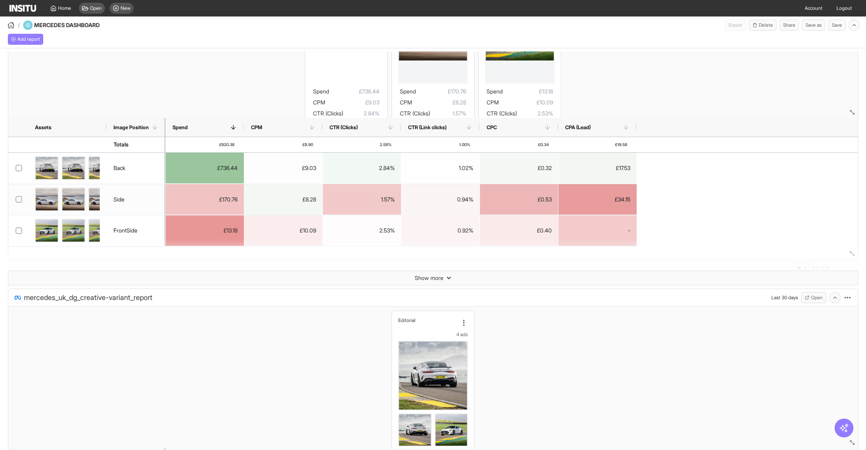
drag, startPoint x: 851, startPoint y: 174, endPoint x: 849, endPoint y: 113, distance: 60.9
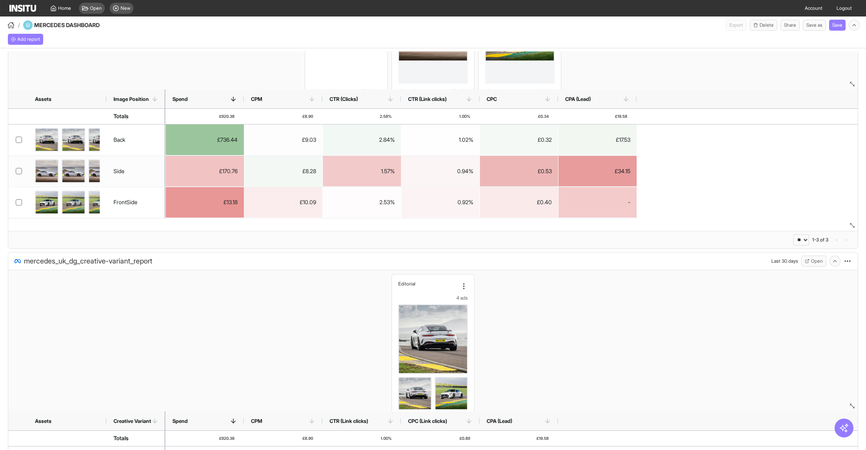
drag, startPoint x: 852, startPoint y: 116, endPoint x: 851, endPoint y: 88, distance: 28.3
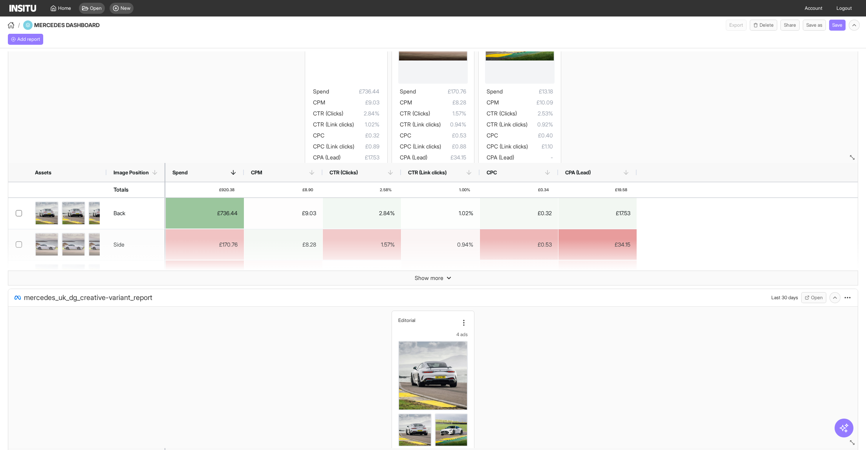
drag, startPoint x: 853, startPoint y: 83, endPoint x: 853, endPoint y: 156, distance: 73.5
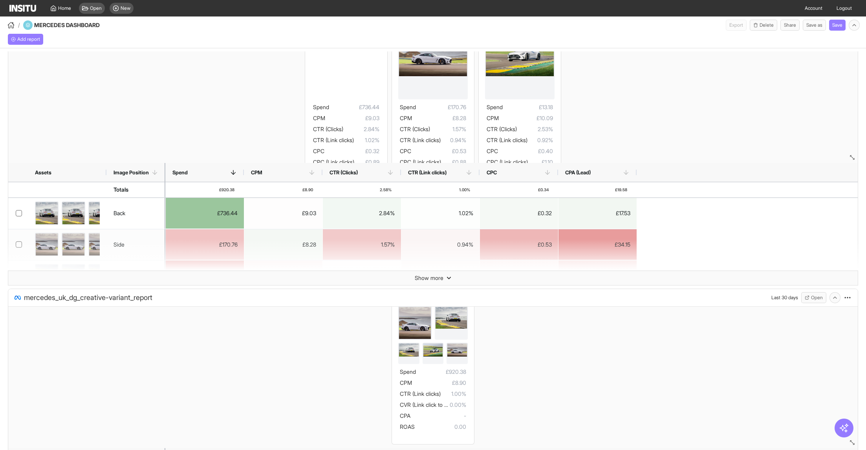
scroll to position [106, 0]
